Goal: Information Seeking & Learning: Learn about a topic

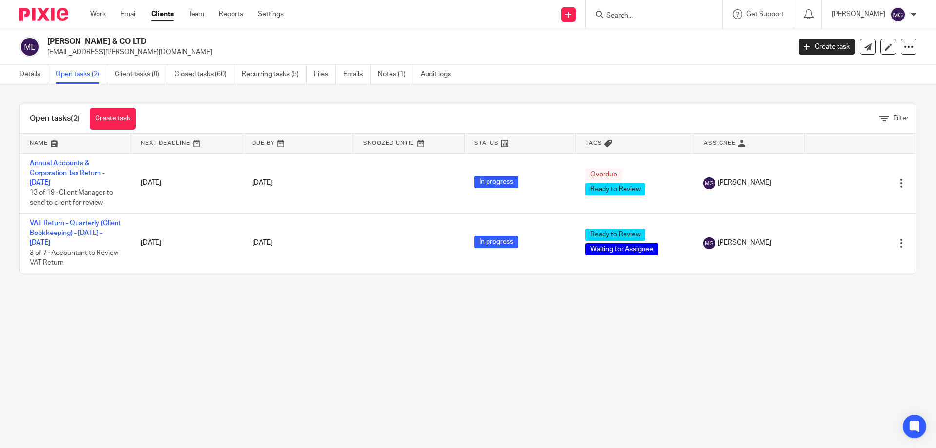
click at [724, 110] on div "Open tasks (2) Create task Filter" at bounding box center [468, 118] width 896 height 29
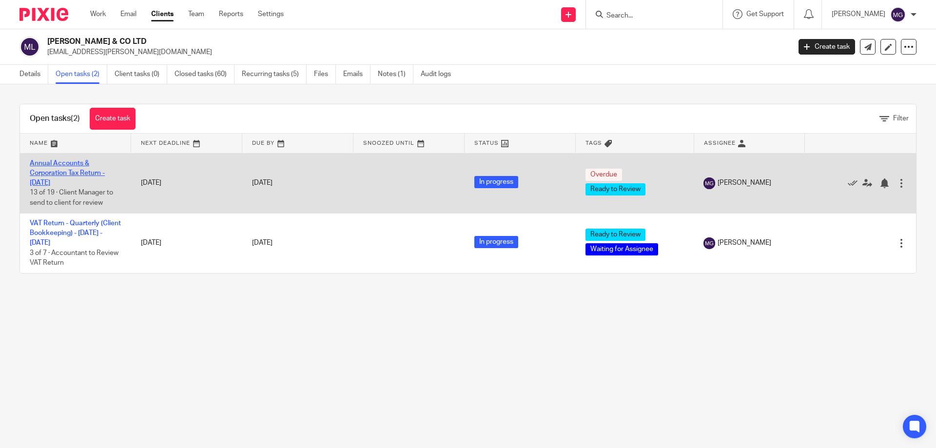
click at [56, 165] on link "Annual Accounts & Corporation Tax Return - December 31, 2024" at bounding box center [67, 173] width 75 height 27
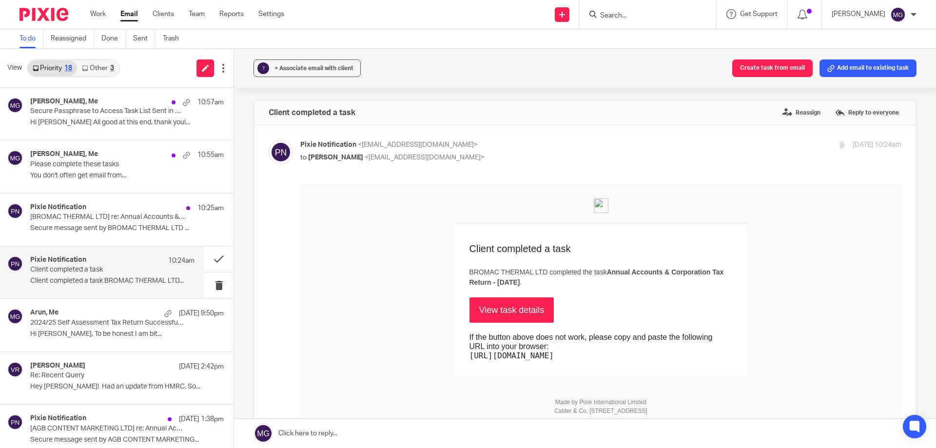
click at [106, 65] on link "Other 3" at bounding box center [97, 68] width 41 height 16
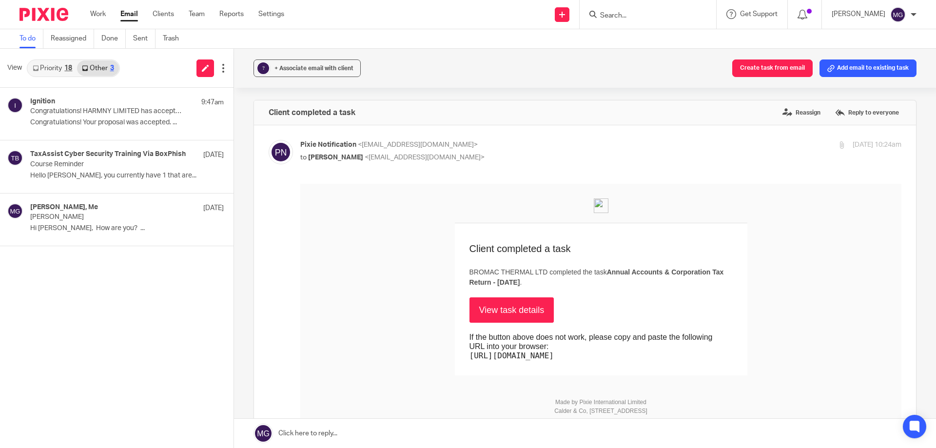
click at [56, 65] on link "Priority 18" at bounding box center [52, 68] width 49 height 16
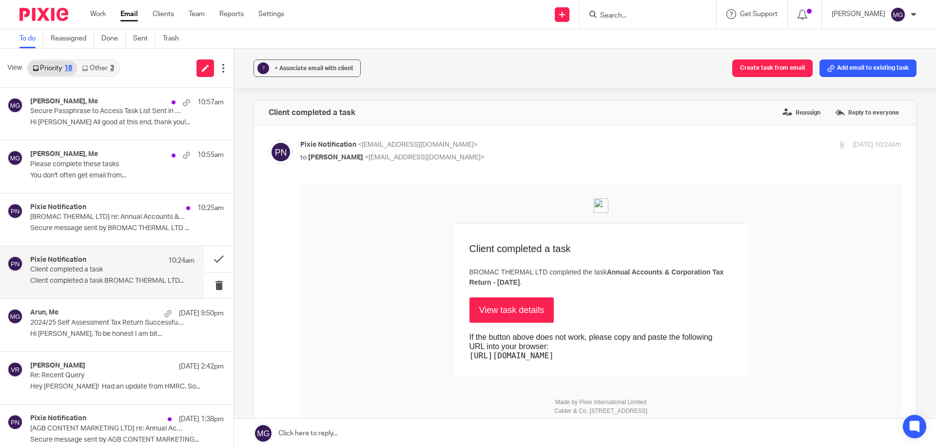
click at [97, 71] on link "Other 3" at bounding box center [97, 68] width 41 height 16
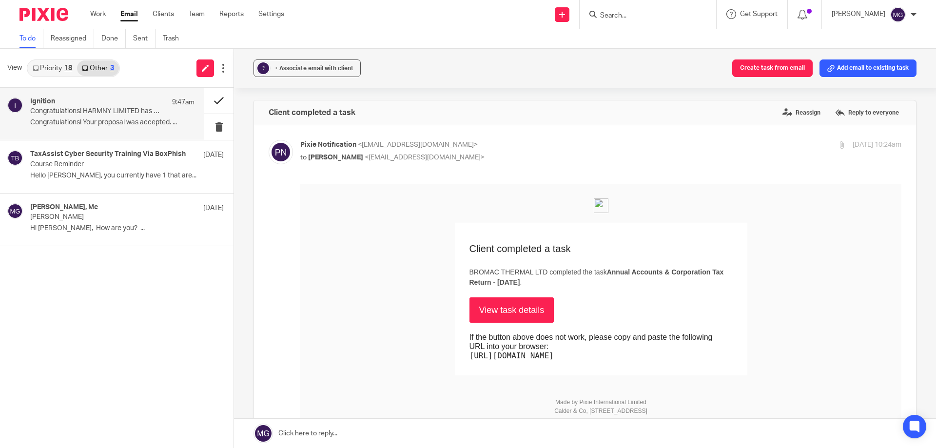
click at [205, 100] on button at bounding box center [218, 101] width 29 height 26
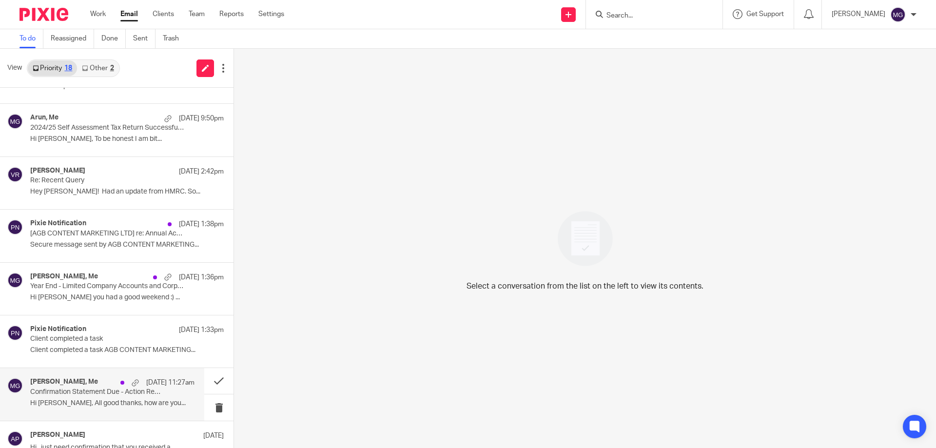
scroll to position [244, 0]
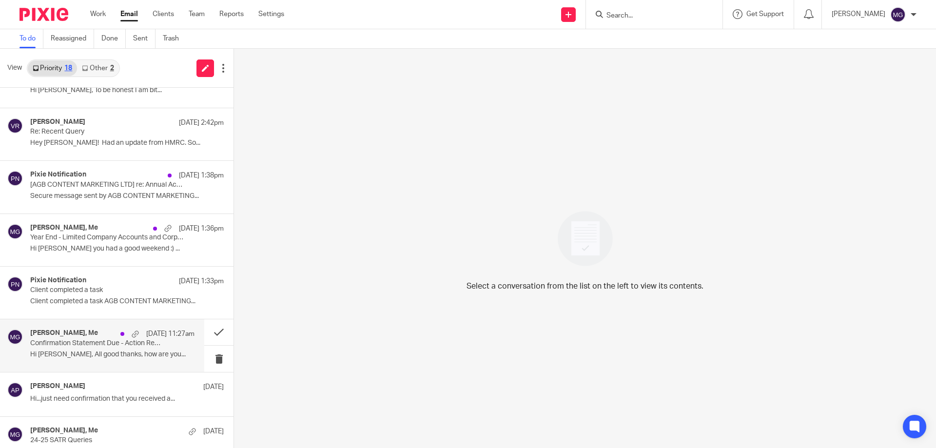
click at [103, 347] on p "Confirmation Statement Due - Action Required" at bounding box center [96, 343] width 132 height 8
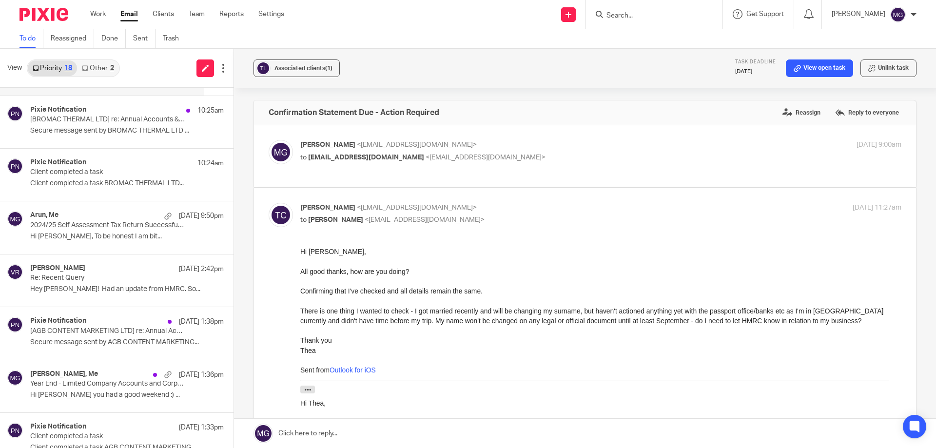
scroll to position [0, 0]
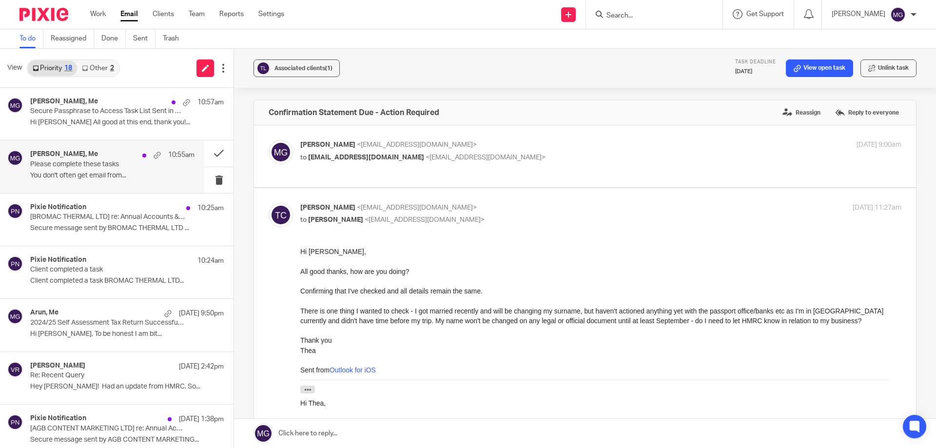
click at [99, 172] on p "You don't often get email from..." at bounding box center [112, 176] width 164 height 8
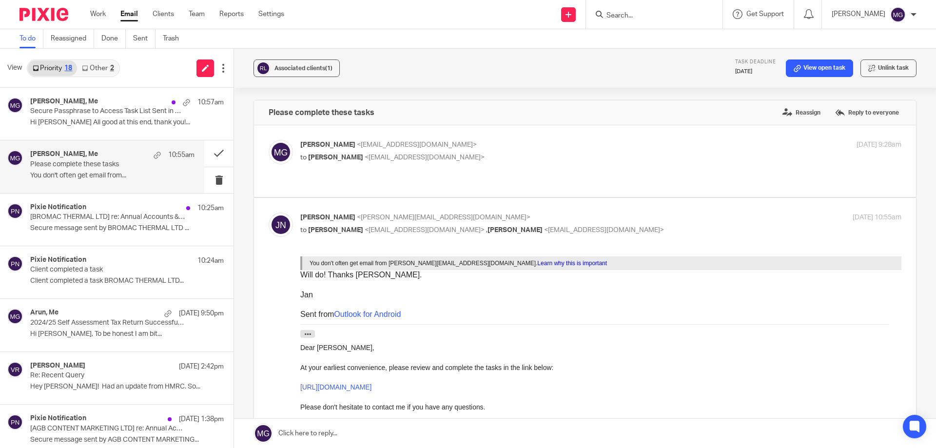
click at [457, 153] on p "to Janice Northcroft <jan.northcroft@btinternet.com>" at bounding box center [500, 158] width 401 height 10
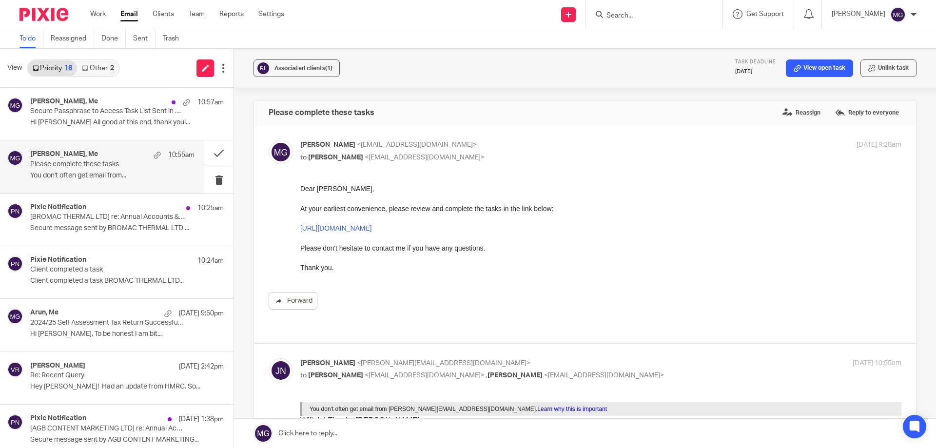
click at [457, 152] on div "Mason Graves <mgraves@taxassist.co.uk> to Janice Northcroft <jan.northcroft@bti…" at bounding box center [500, 151] width 401 height 22
checkbox input "false"
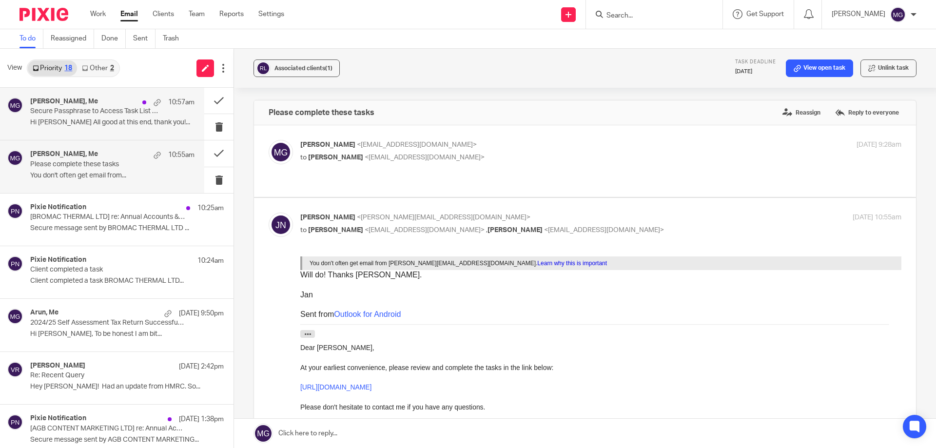
click at [89, 116] on div "Janice Northcroft, Me 10:57am Secure Passphrase to Access Task List Sent in Pre…" at bounding box center [112, 114] width 164 height 33
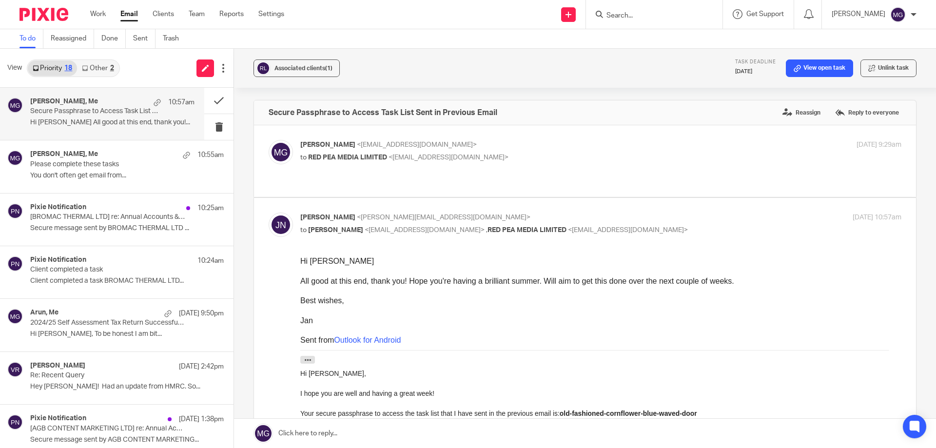
click at [514, 17] on div "Send new email Create task Add client Request signature Get Support Contact via…" at bounding box center [617, 14] width 637 height 29
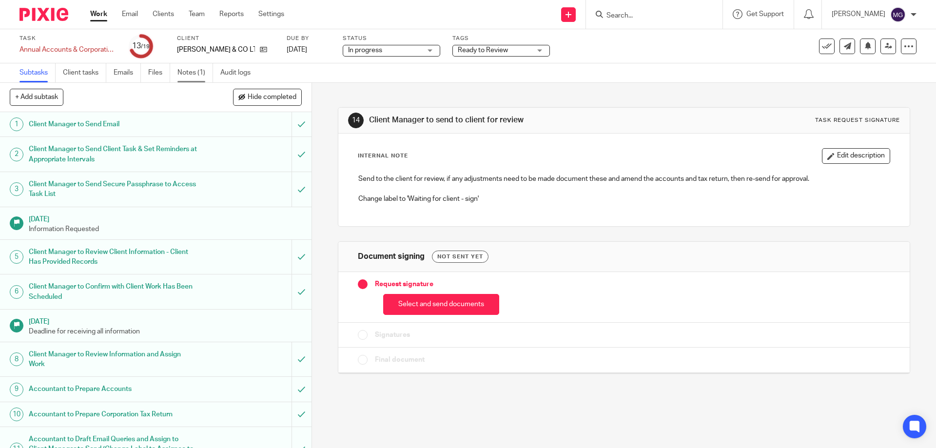
click at [208, 75] on link "Notes (1)" at bounding box center [196, 72] width 36 height 19
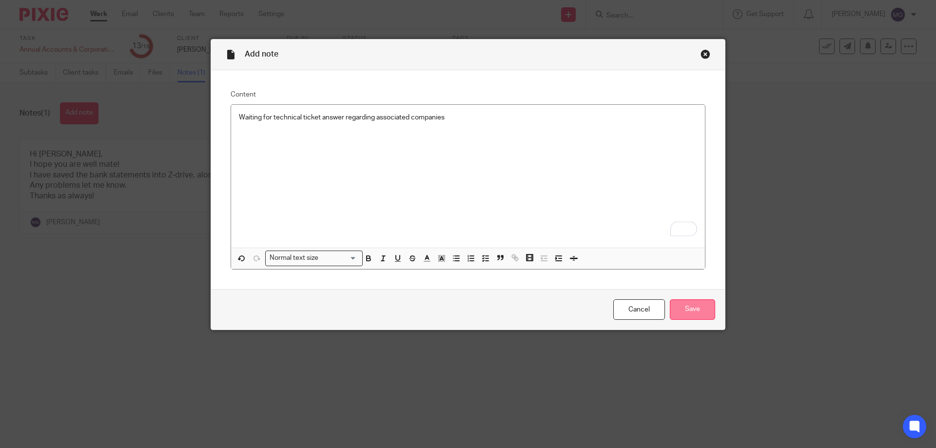
click at [700, 307] on input "Save" at bounding box center [692, 309] width 45 height 21
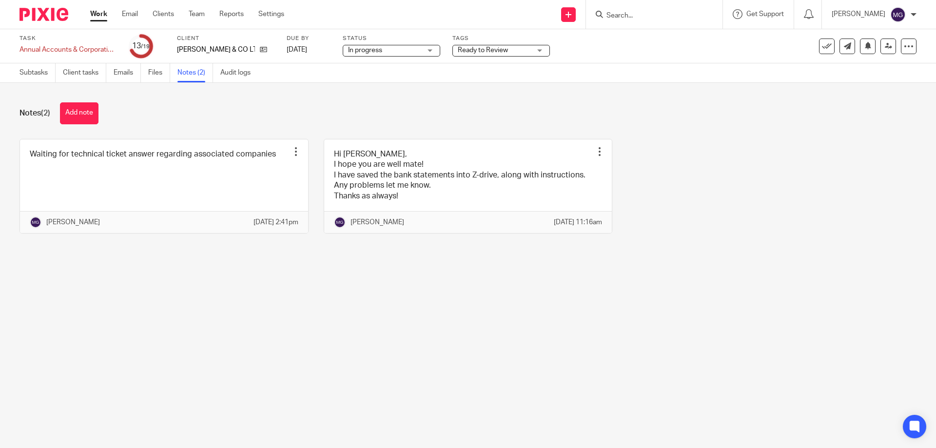
click at [676, 13] on input "Search" at bounding box center [650, 16] width 88 height 9
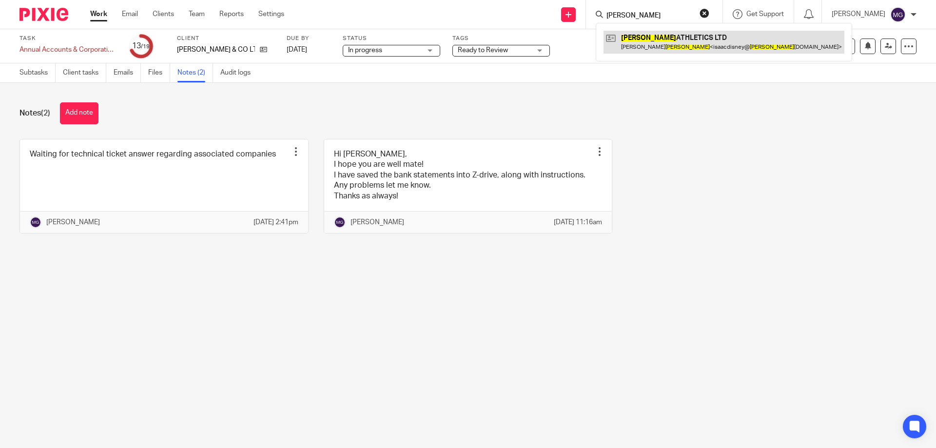
type input "[PERSON_NAME]"
click at [721, 40] on link at bounding box center [724, 42] width 241 height 22
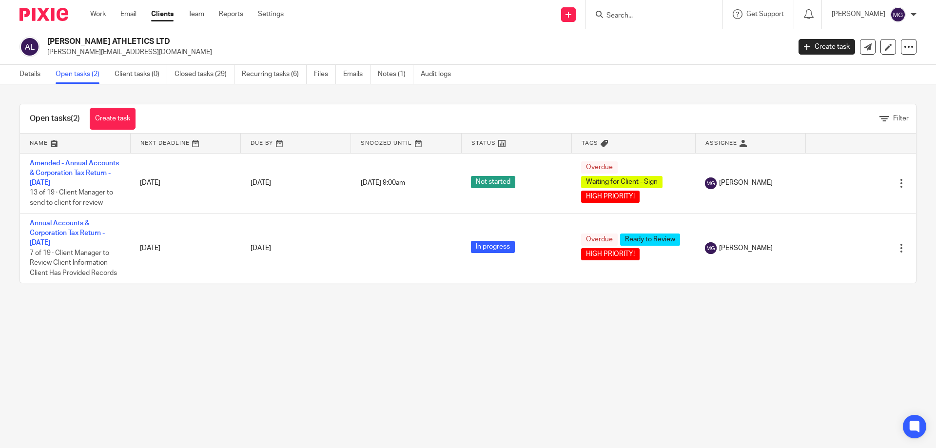
click at [511, 352] on main "[PERSON_NAME] ATHLETICS LTD [PERSON_NAME][EMAIL_ADDRESS][DOMAIN_NAME] Create ta…" at bounding box center [468, 224] width 936 height 448
click at [722, 69] on div "Details Open tasks (2) Client tasks (0) Closed tasks (29) Recurring tasks (6) F…" at bounding box center [468, 75] width 936 height 20
click at [627, 14] on input "Search" at bounding box center [650, 16] width 88 height 9
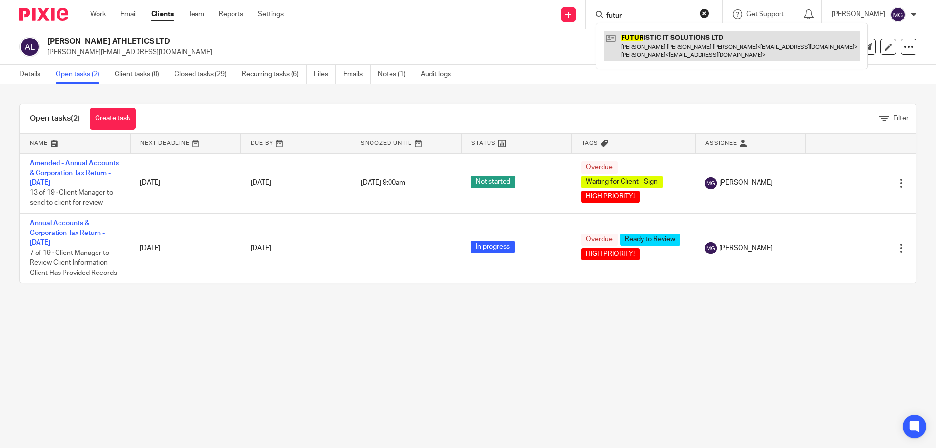
type input "futur"
click at [659, 46] on link at bounding box center [732, 46] width 257 height 30
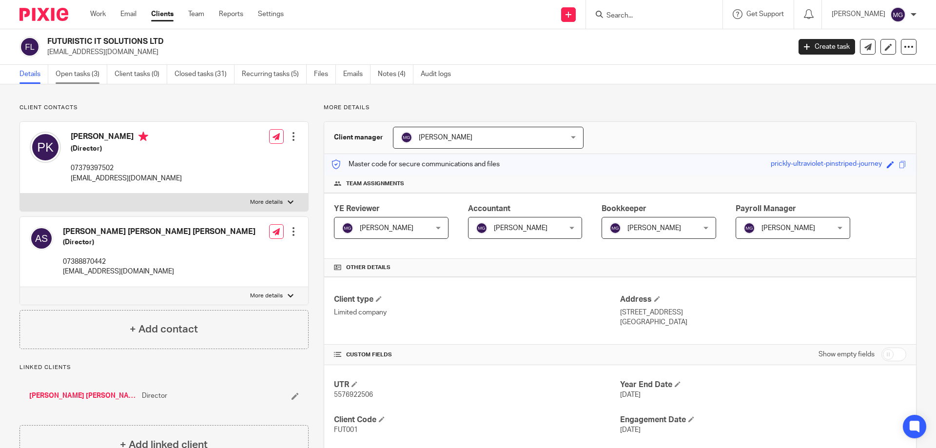
click at [60, 71] on link "Open tasks (3)" at bounding box center [82, 74] width 52 height 19
click at [72, 71] on link "Open tasks (3)" at bounding box center [82, 74] width 52 height 19
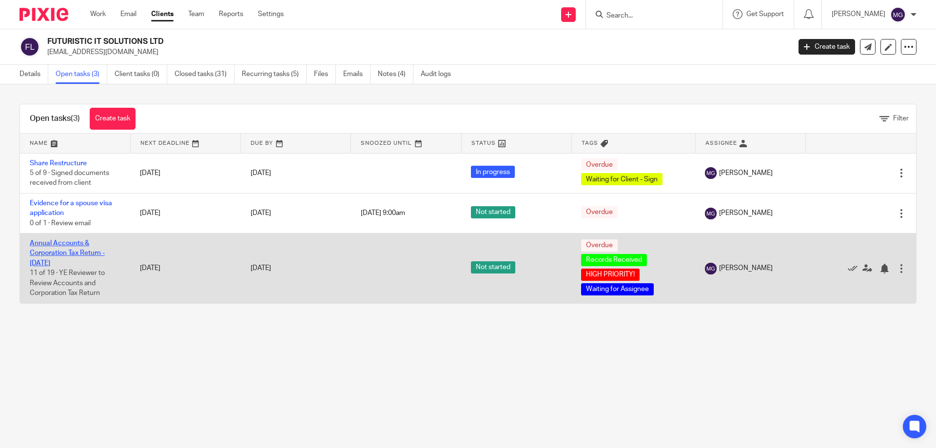
click at [60, 252] on link "Annual Accounts & Corporation Tax Return - July 31, 2025" at bounding box center [67, 253] width 75 height 27
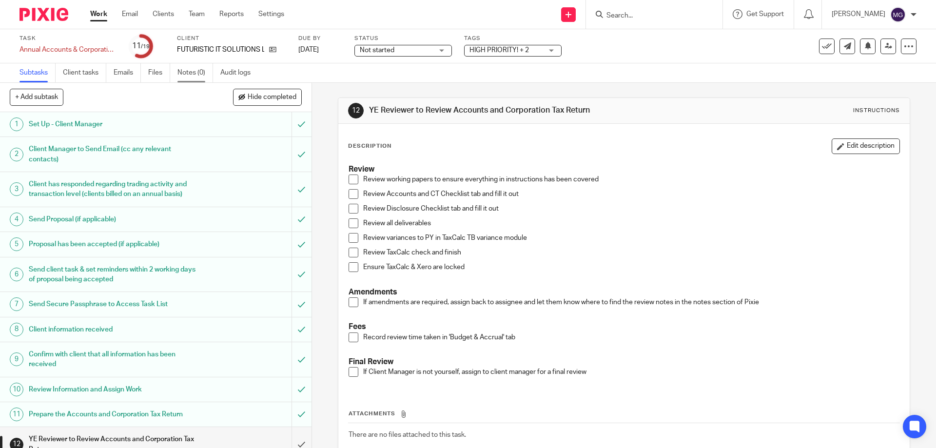
drag, startPoint x: 0, startPoint y: 0, endPoint x: 197, endPoint y: 73, distance: 209.7
click at [197, 73] on link "Notes (0)" at bounding box center [196, 72] width 36 height 19
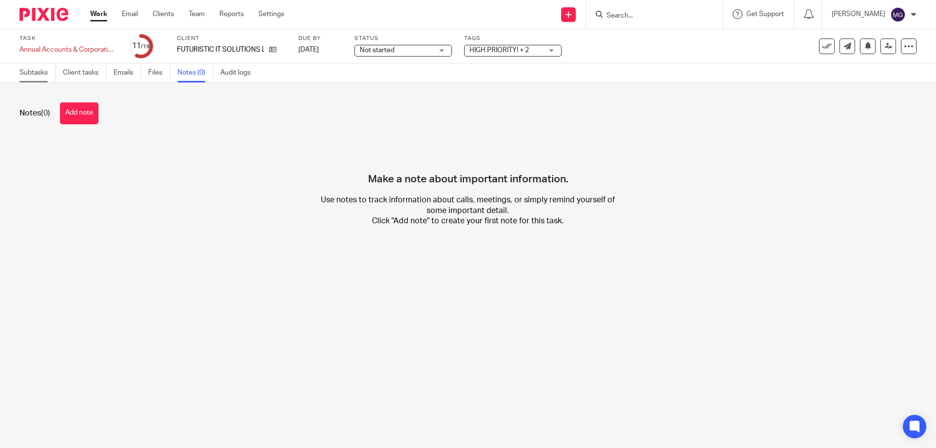
click at [40, 74] on link "Subtasks" at bounding box center [38, 72] width 36 height 19
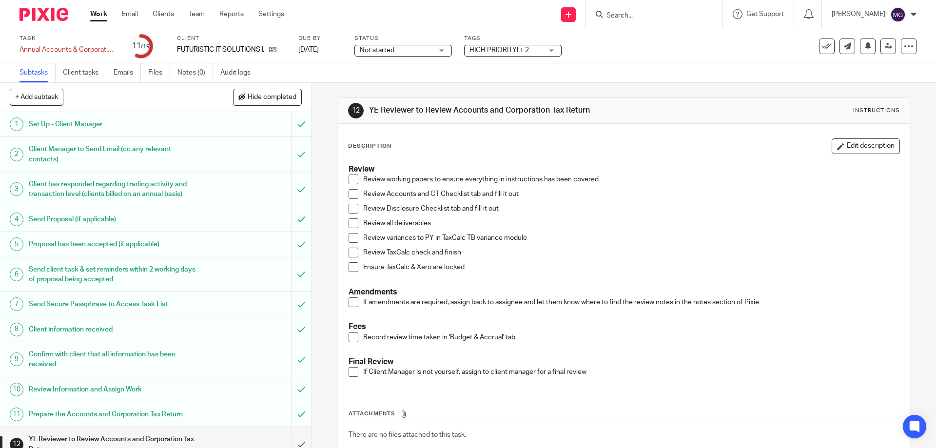
click at [646, 76] on div "Subtasks Client tasks Emails Files Notes (0) Audit logs" at bounding box center [468, 73] width 936 height 20
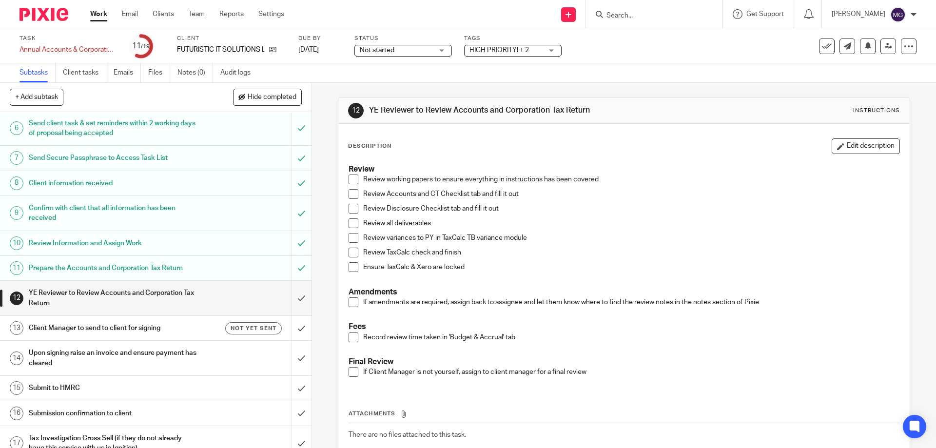
click at [362, 83] on div "12 YE Reviewer to Review Accounts and Corporation Tax Return Instructions Descr…" at bounding box center [624, 295] width 572 height 425
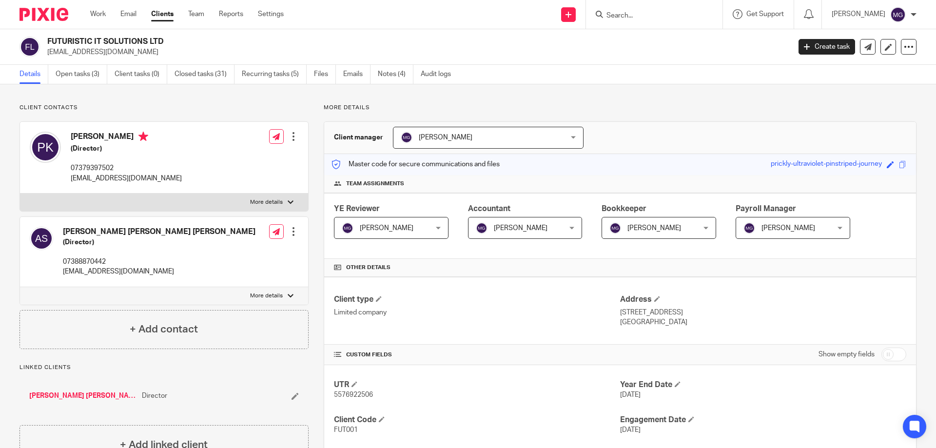
click at [392, 78] on link "Notes (4)" at bounding box center [396, 74] width 36 height 19
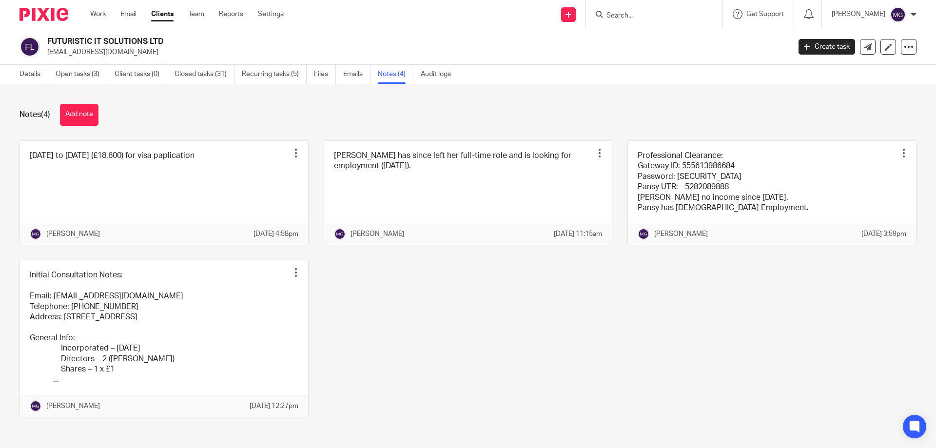
click at [656, 18] on input "Search" at bounding box center [650, 16] width 88 height 9
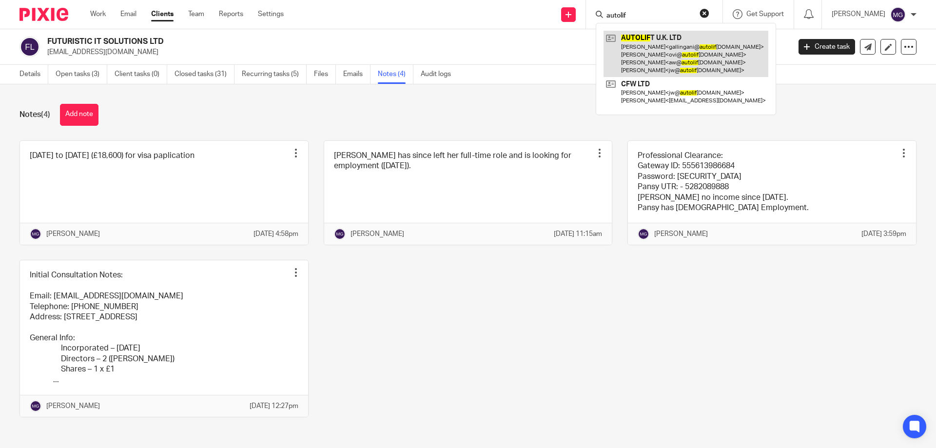
type input "autolif"
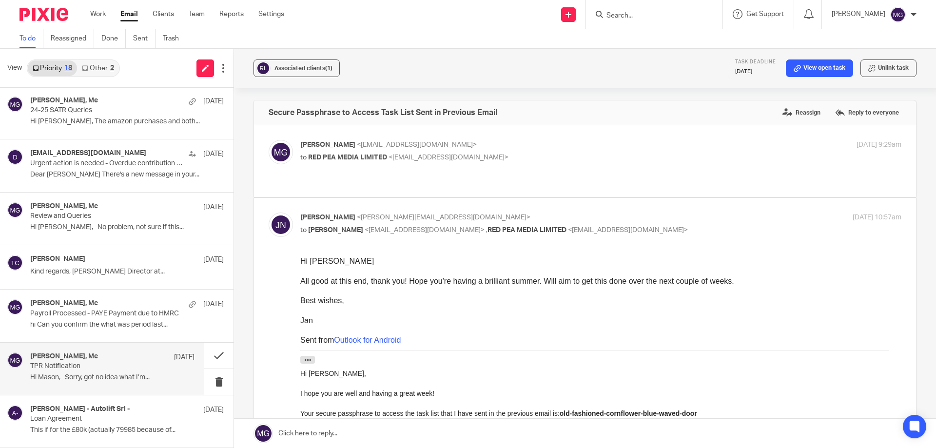
scroll to position [574, 0]
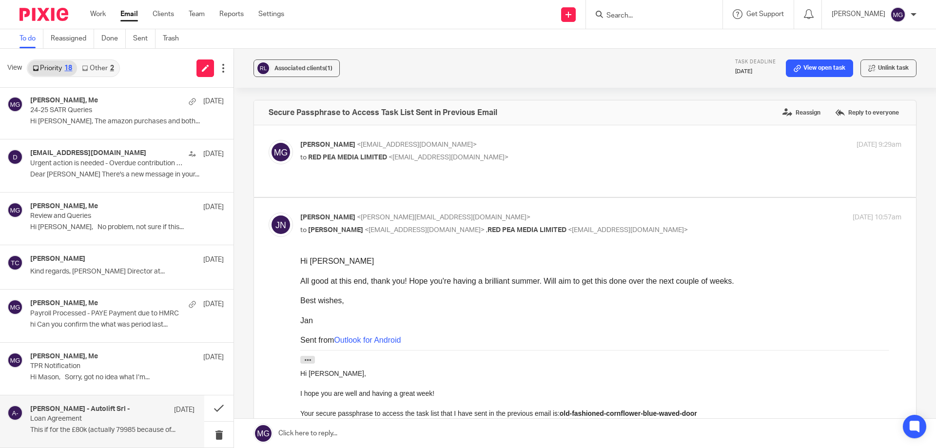
click at [92, 419] on p "Loan Agreement" at bounding box center [96, 419] width 132 height 8
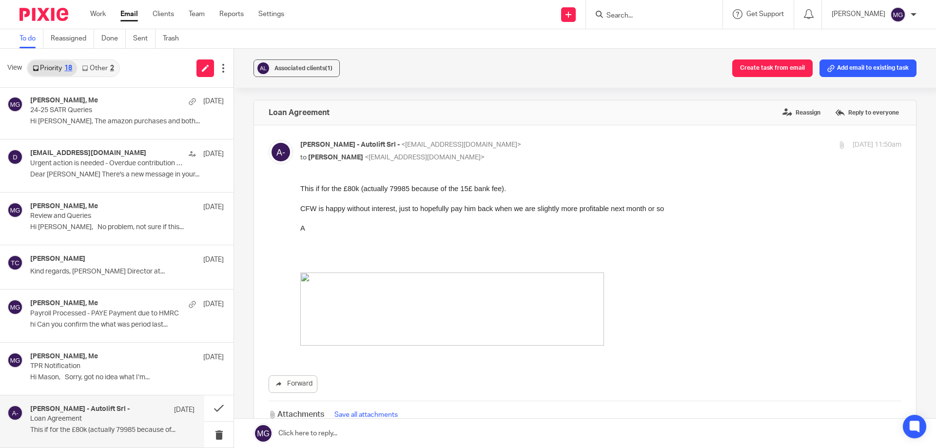
scroll to position [0, 0]
drag, startPoint x: 318, startPoint y: 212, endPoint x: 405, endPoint y: 213, distance: 86.8
click at [405, 213] on span "CFW is happy without interest, just to hopefully pay him back when we are sligh…" at bounding box center [482, 209] width 364 height 8
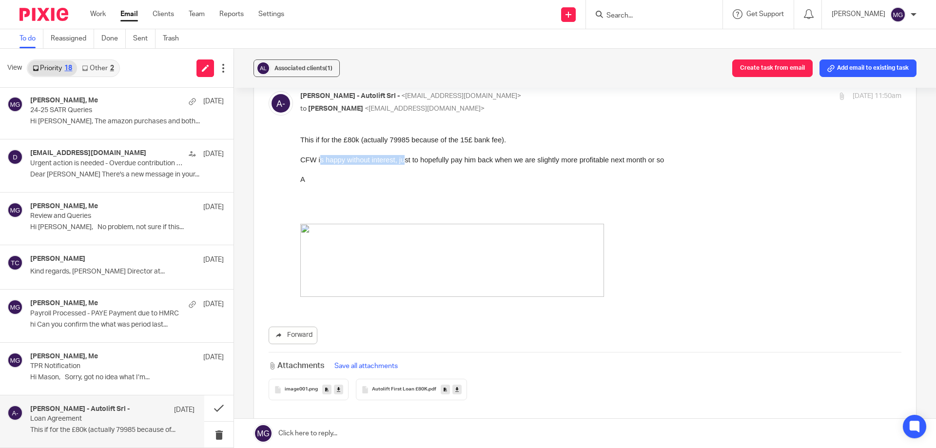
scroll to position [98, 0]
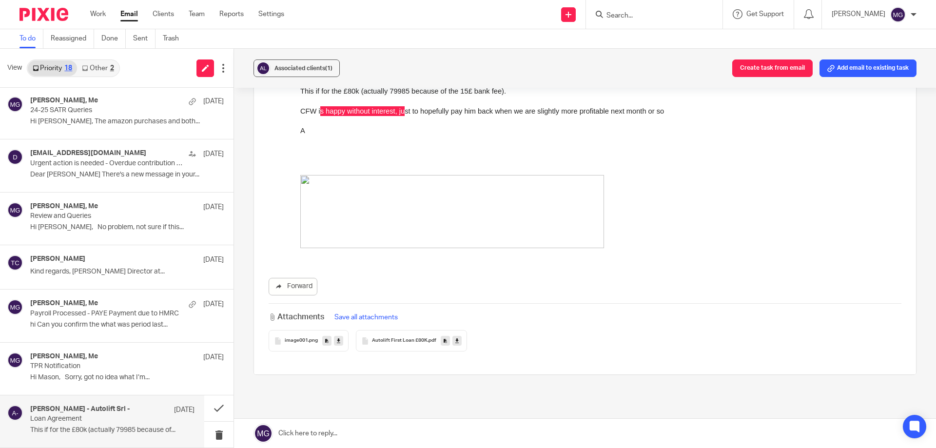
click at [301, 333] on div "image001 .png" at bounding box center [309, 340] width 80 height 21
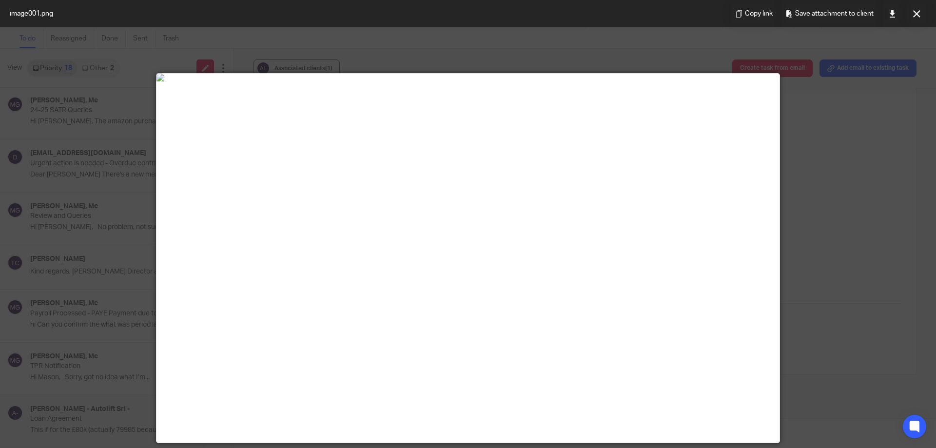
click at [555, 81] on img at bounding box center [468, 78] width 623 height 8
click at [917, 17] on icon at bounding box center [916, 13] width 7 height 7
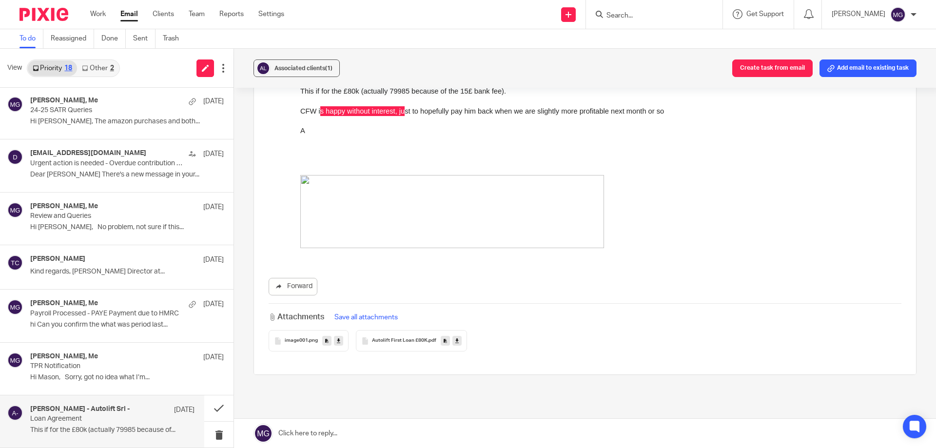
click at [396, 344] on div "Autolift First Loan £80K .pdf" at bounding box center [411, 340] width 111 height 21
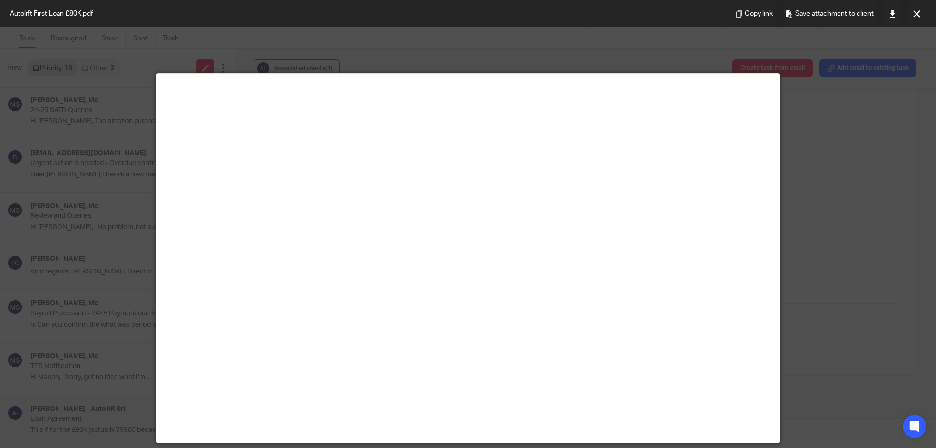
click at [503, 292] on main at bounding box center [468, 258] width 623 height 369
click at [919, 14] on icon at bounding box center [916, 13] width 7 height 7
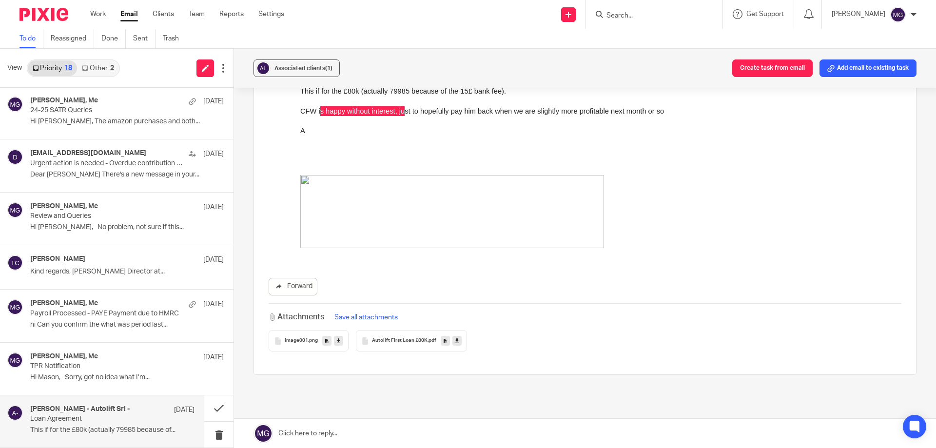
scroll to position [151, 0]
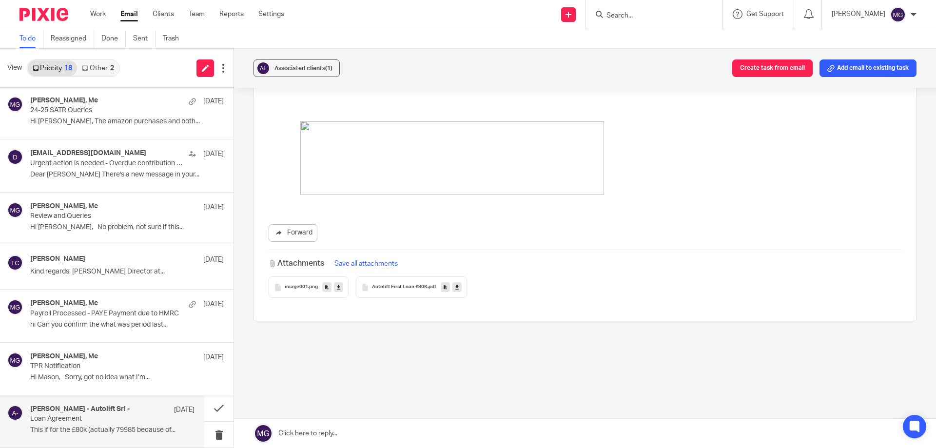
click at [388, 295] on div "Autolift First Loan £80K .pdf" at bounding box center [411, 287] width 111 height 21
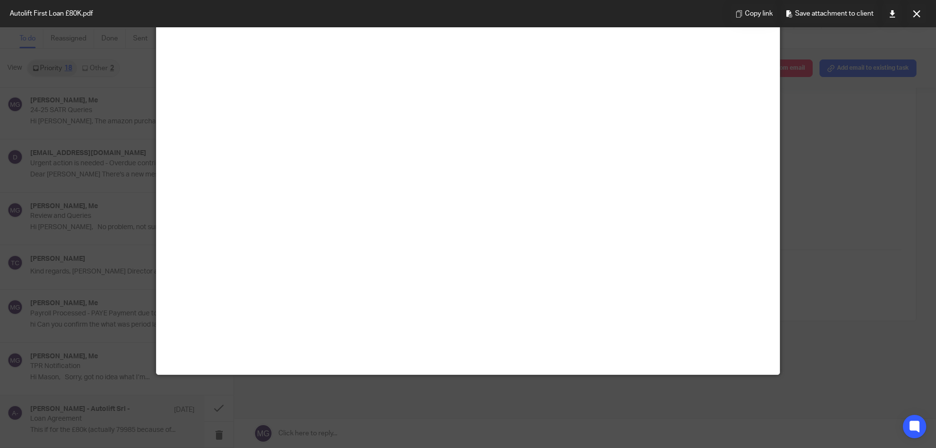
scroll to position [0, 0]
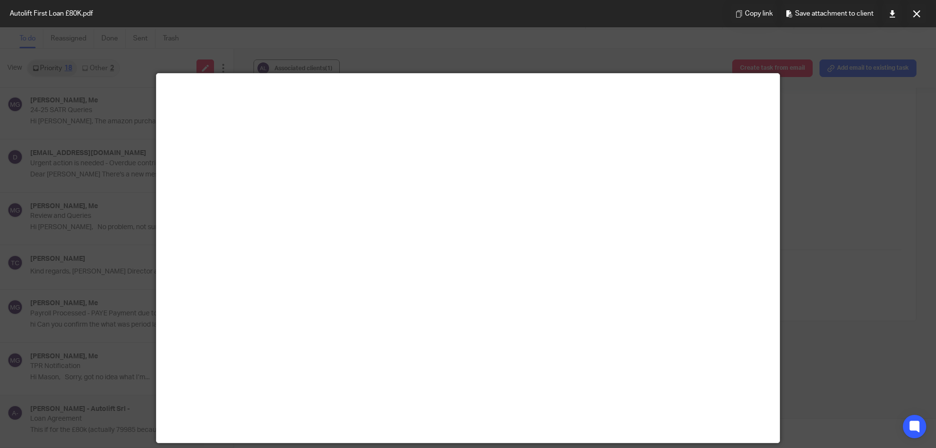
click at [919, 15] on icon at bounding box center [916, 13] width 7 height 7
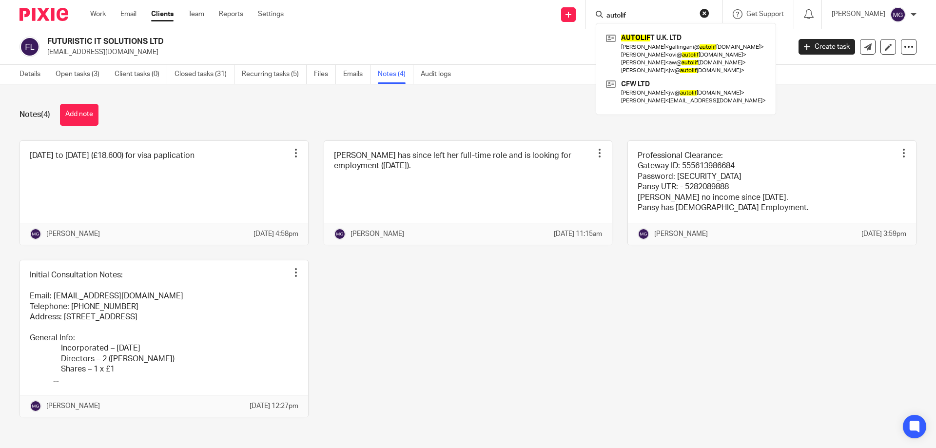
click at [461, 346] on div "May 2025 to September 2025 (£18,600) for visa paplication Pin note Edit note De…" at bounding box center [460, 286] width 913 height 292
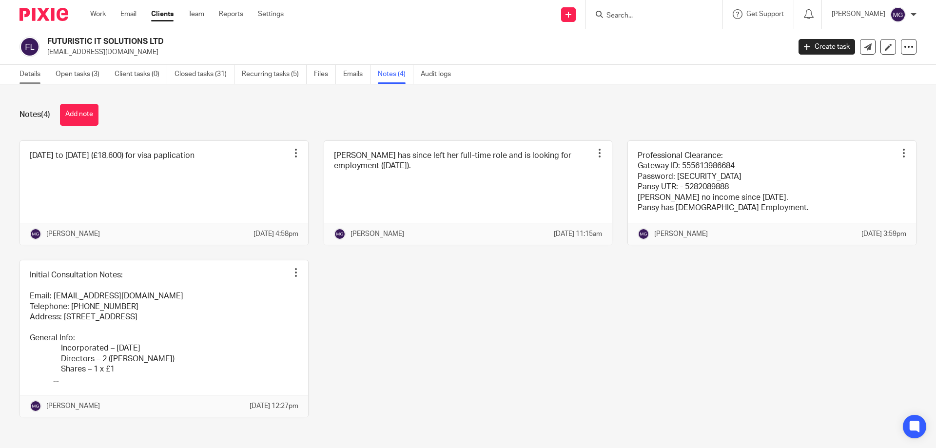
click at [29, 73] on link "Details" at bounding box center [34, 74] width 29 height 19
